Goal: Information Seeking & Learning: Learn about a topic

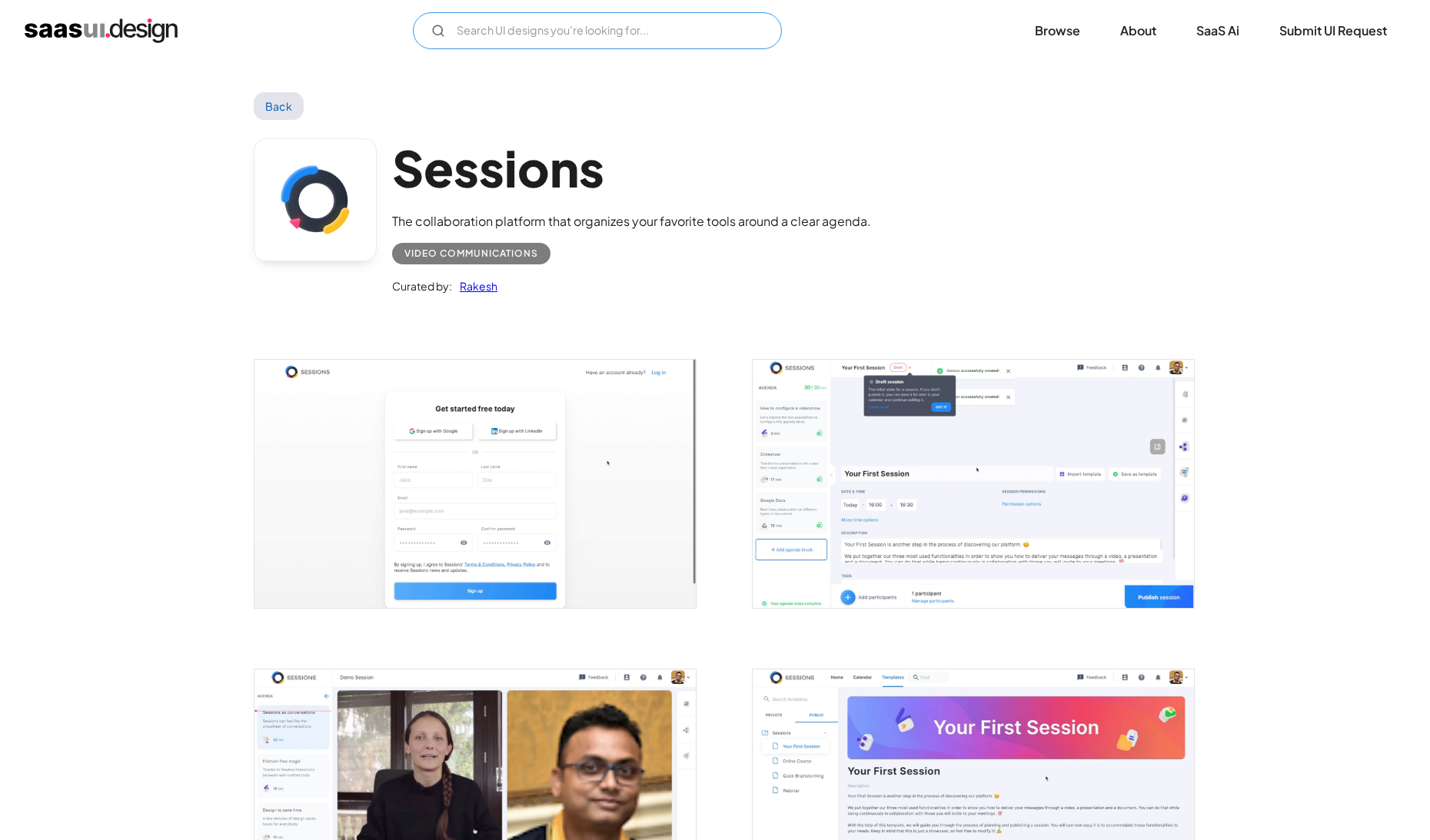
click at [576, 18] on input "Email Form" at bounding box center [597, 30] width 369 height 37
type input "law"
click at [260, 115] on link "Back" at bounding box center [278, 105] width 50 height 27
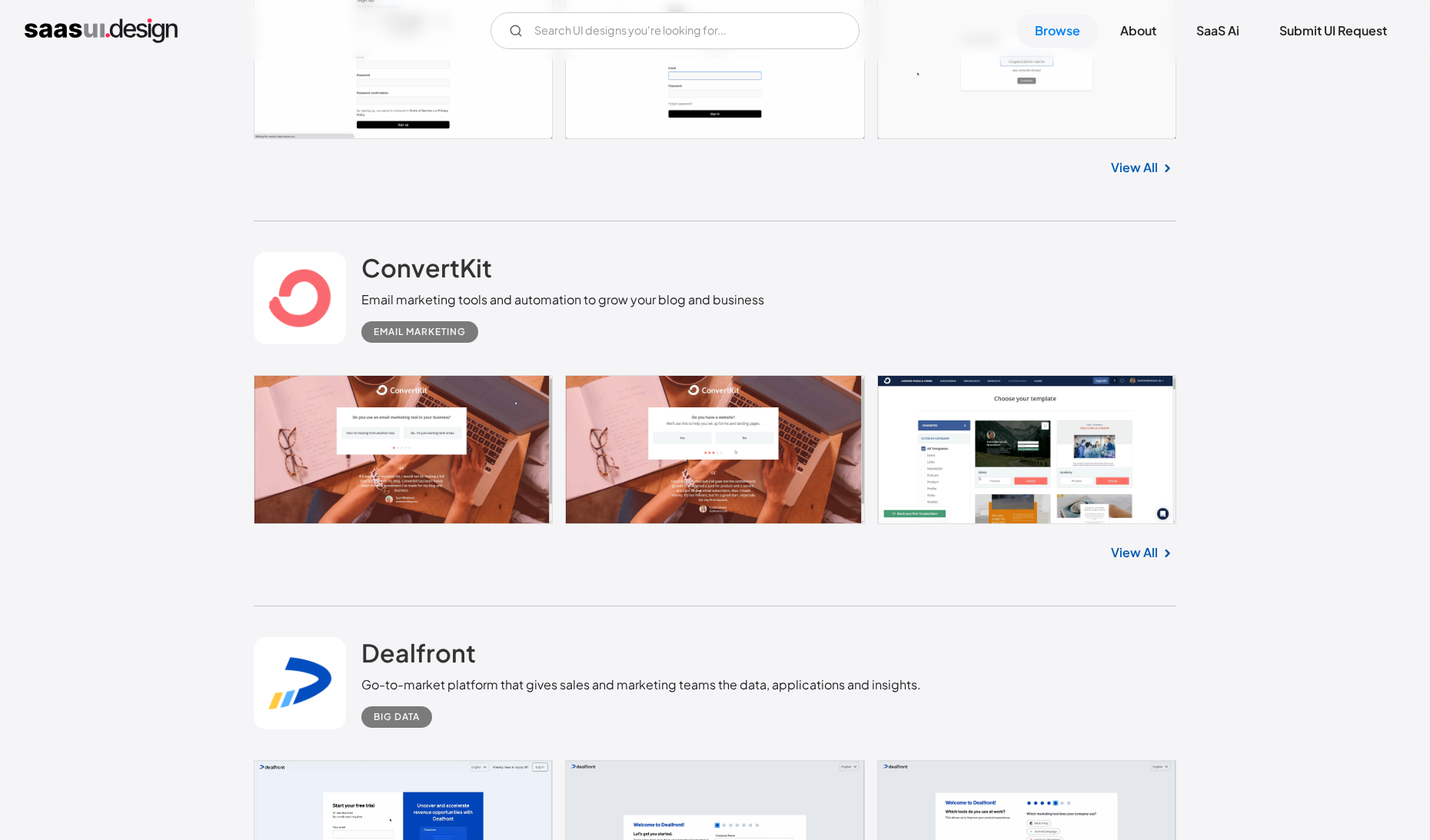
scroll to position [22301, 0]
click at [658, 32] on input "Email Form" at bounding box center [675, 30] width 369 height 37
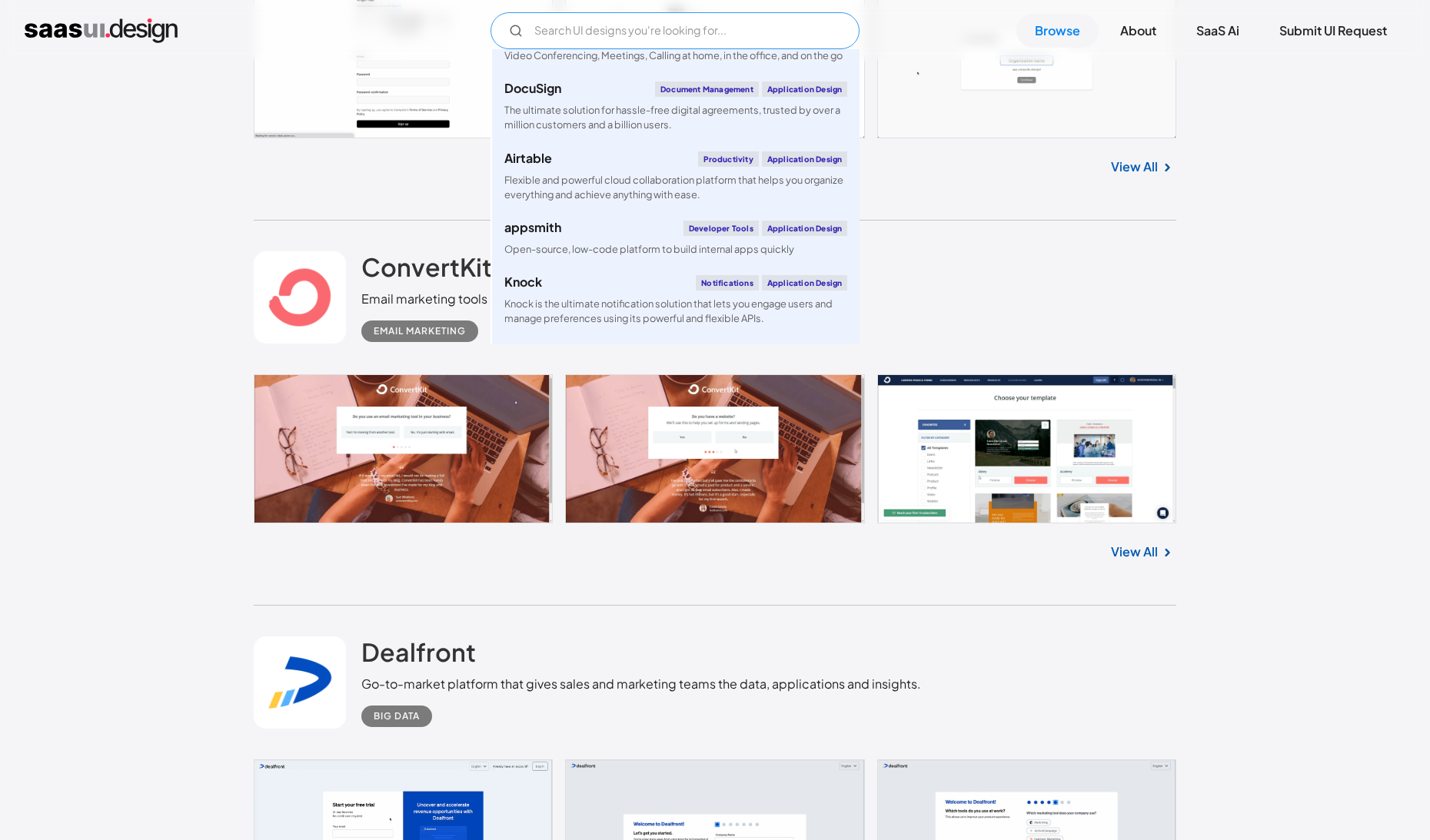
scroll to position [2615, 0]
click at [637, 31] on input "Email Form" at bounding box center [675, 30] width 369 height 37
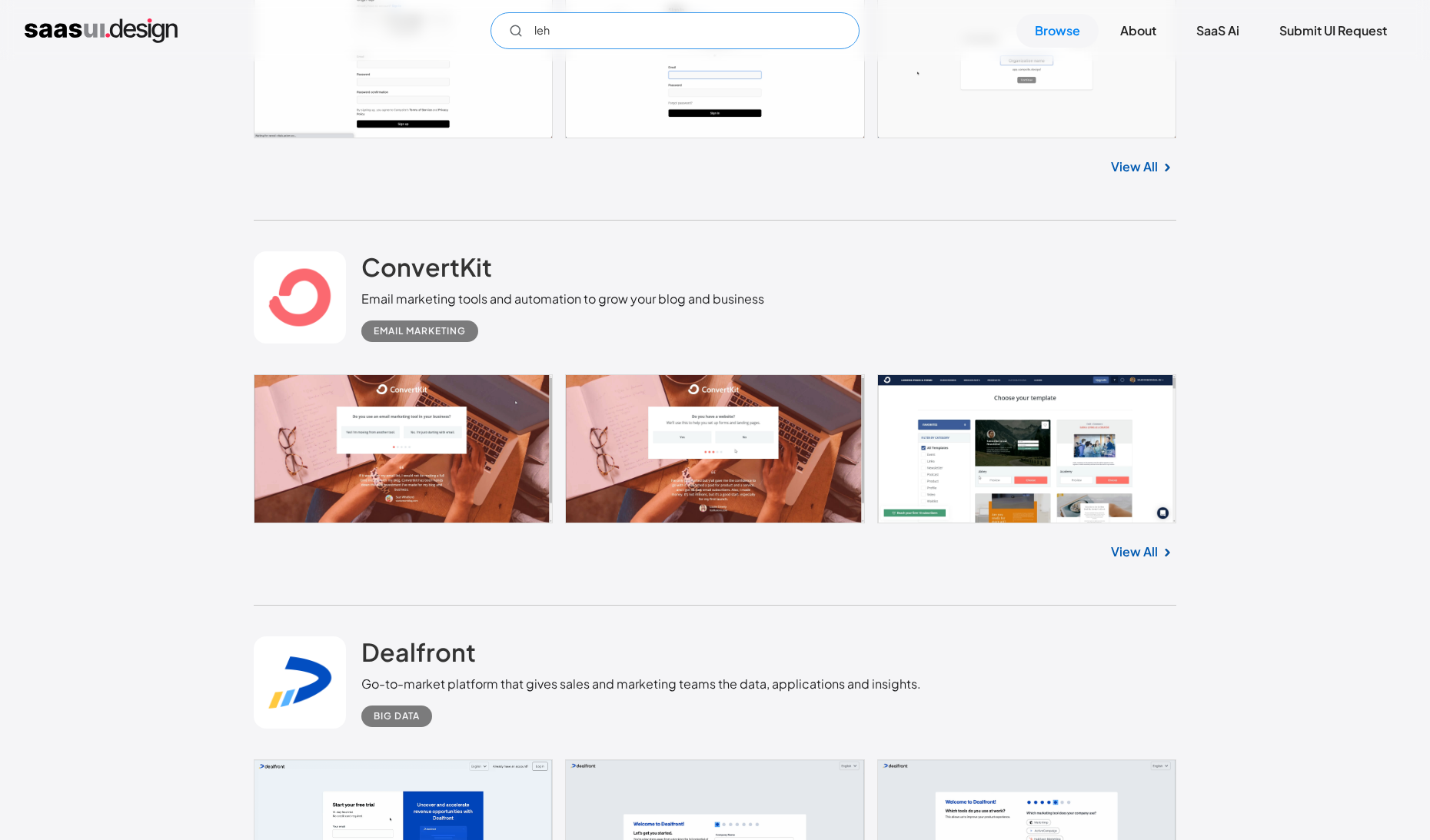
scroll to position [0, 0]
type input "leg"
click at [1064, 35] on link "Browse" at bounding box center [1057, 31] width 82 height 34
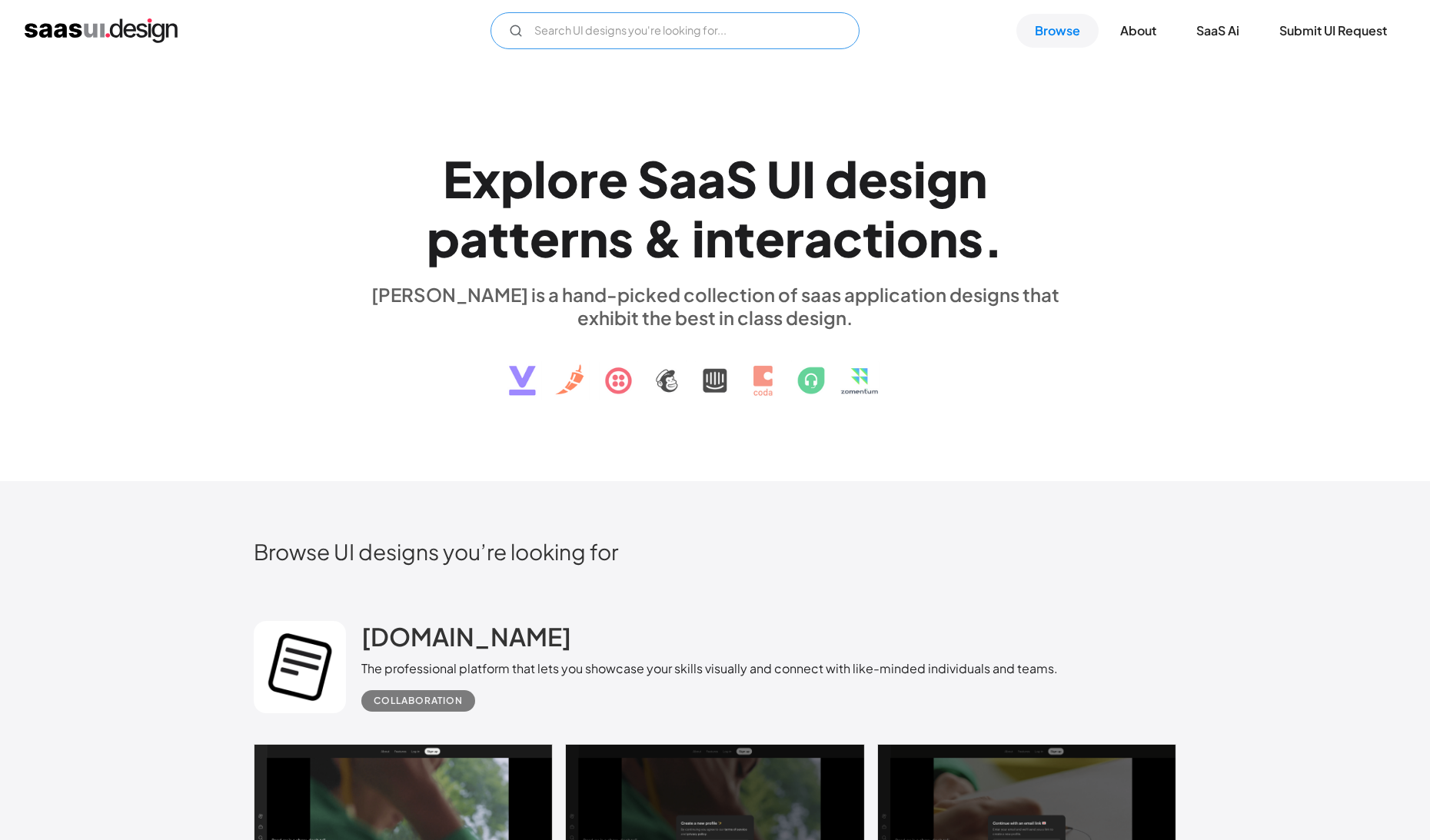
click at [599, 38] on input "Email Form" at bounding box center [675, 30] width 369 height 37
type input "legal"
